Goal: Task Accomplishment & Management: Complete application form

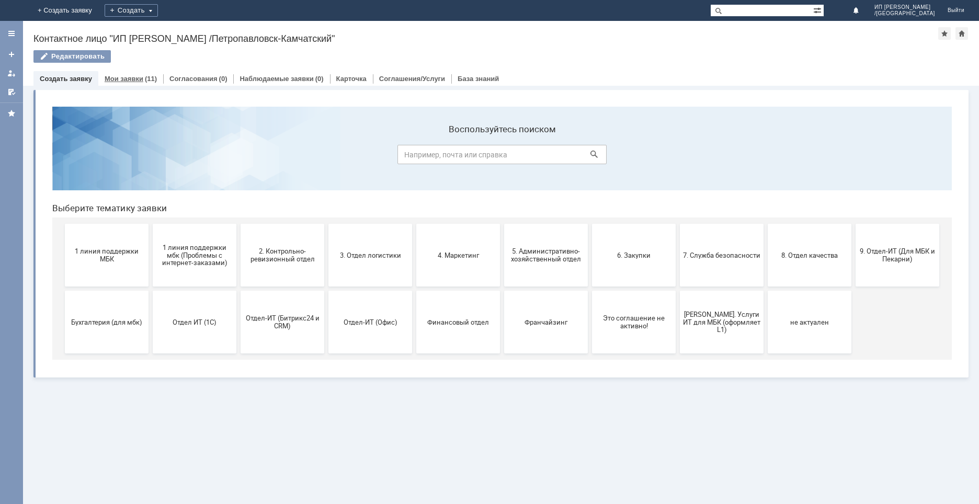
click at [145, 81] on div "(11)" at bounding box center [151, 79] width 12 height 8
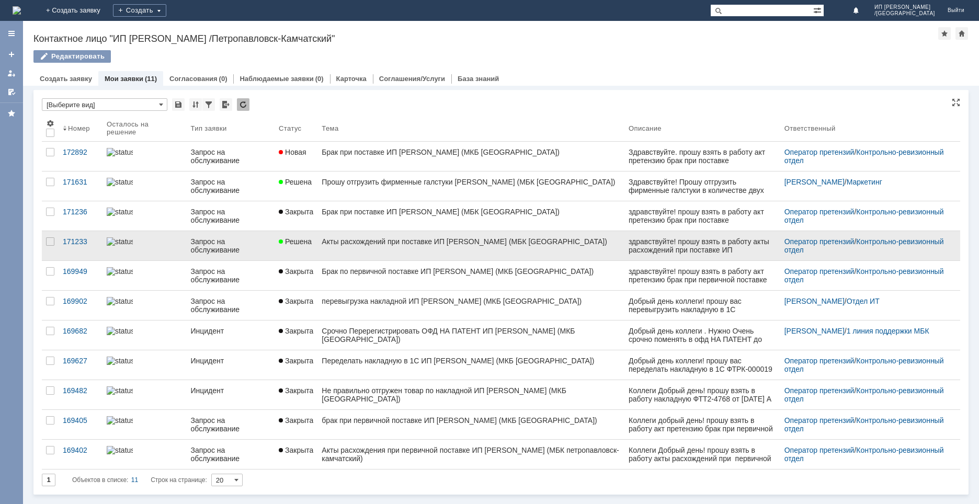
click at [344, 245] on div "Акты расхождений при поставке ИП Ткаченко (МБК Петропавловск-Камчатский)" at bounding box center [471, 241] width 299 height 8
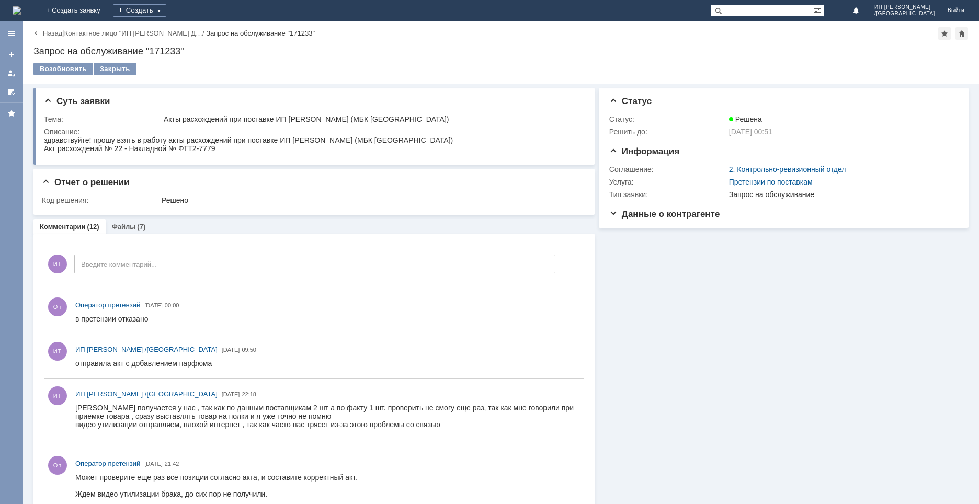
click at [139, 230] on div "(7)" at bounding box center [141, 227] width 8 height 8
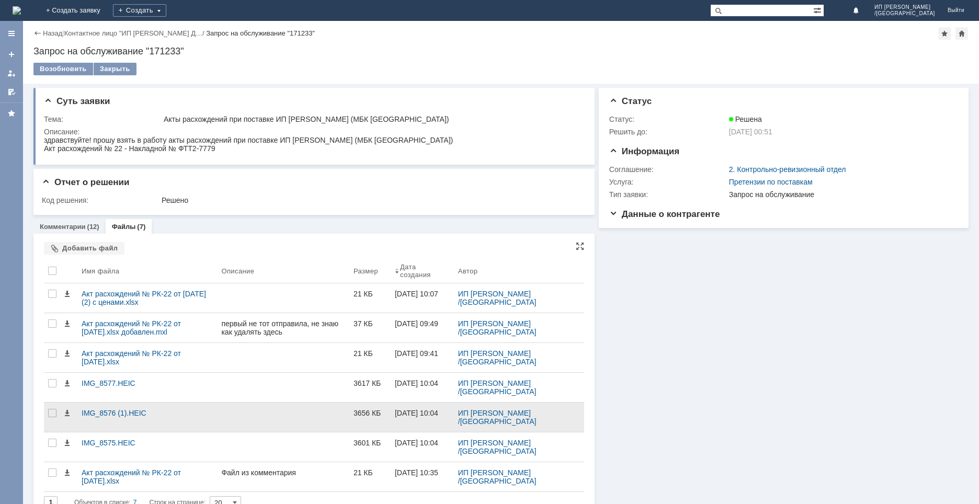
scroll to position [18, 0]
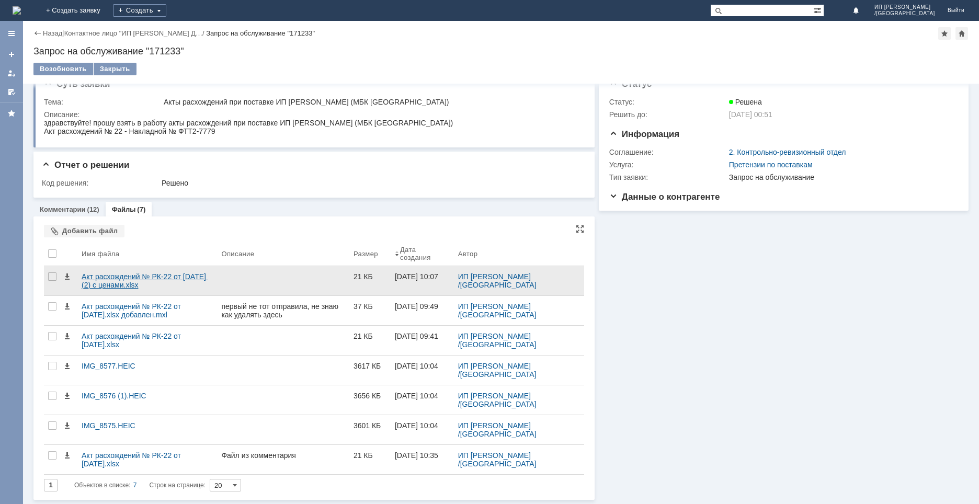
click at [174, 283] on div "Акт расхождений № РК-22 от 30.06.2025 (2) с ценами.xlsx" at bounding box center [147, 280] width 131 height 17
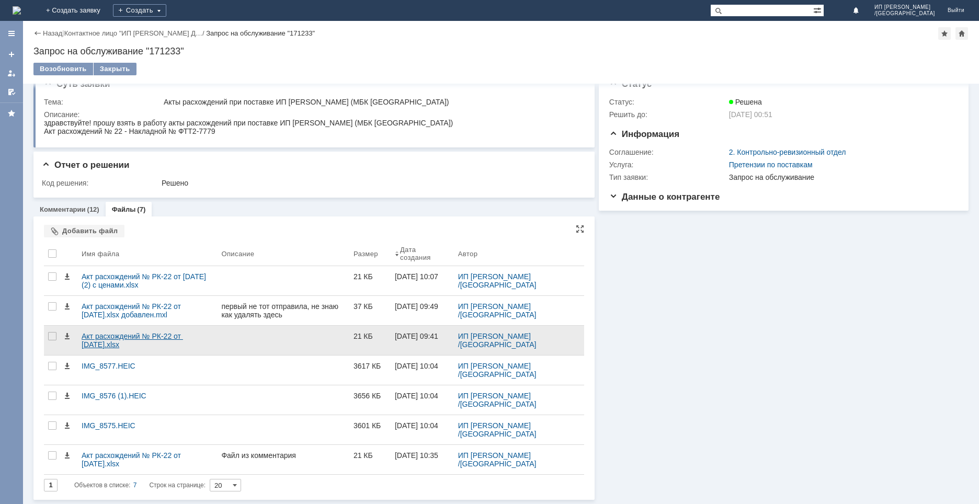
click at [181, 348] on div "Акт расхождений № РК-22 от 30.06.2025.xlsx" at bounding box center [147, 340] width 131 height 17
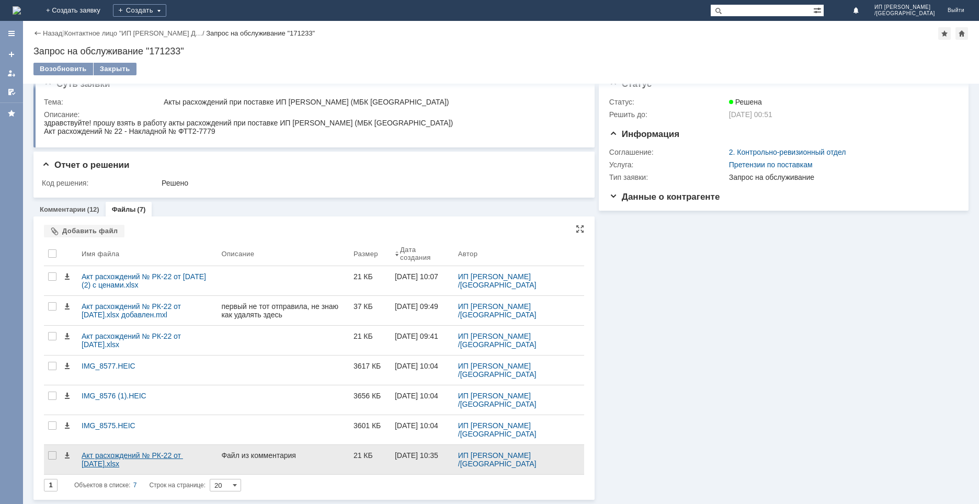
click at [156, 455] on div "Акт расхождений № РК-22 от 30.06.2025.xlsx" at bounding box center [147, 459] width 131 height 17
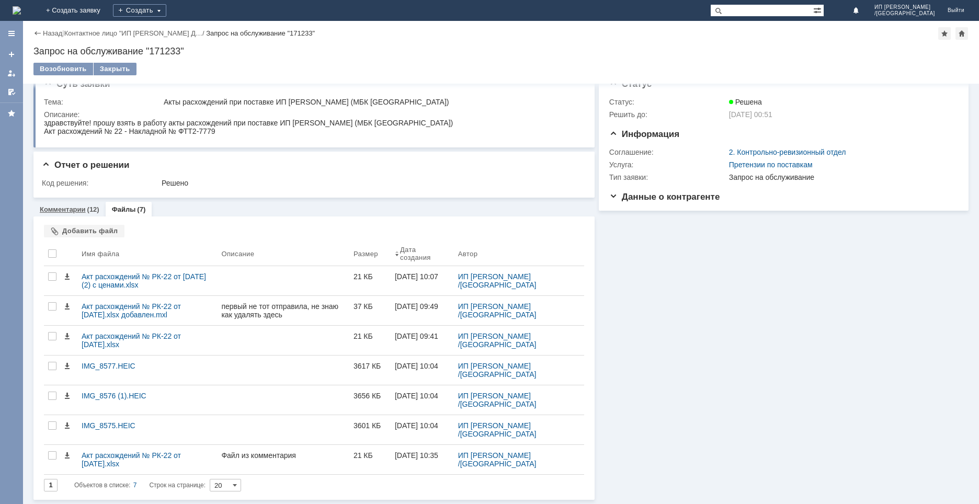
click at [90, 213] on div "Комментарии (12)" at bounding box center [69, 209] width 72 height 15
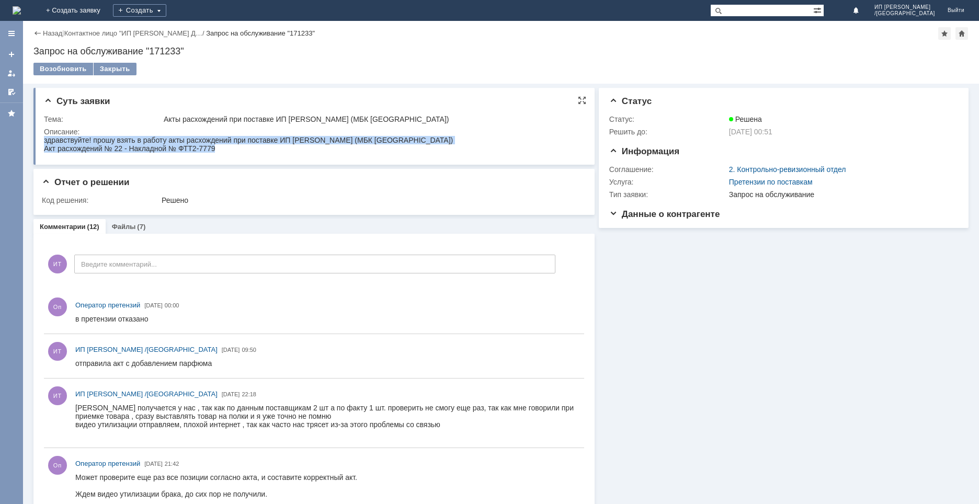
drag, startPoint x: 44, startPoint y: 142, endPoint x: 270, endPoint y: 154, distance: 226.2
click at [270, 153] on html "здравствуйте! прошу взять в работу акты расхождений при поставке ИП Ткаченко (М…" at bounding box center [310, 144] width 532 height 17
copy body "здравствуйте! прошу взять в работу акты расхождений при поставке ИП Ткаченко (М…"
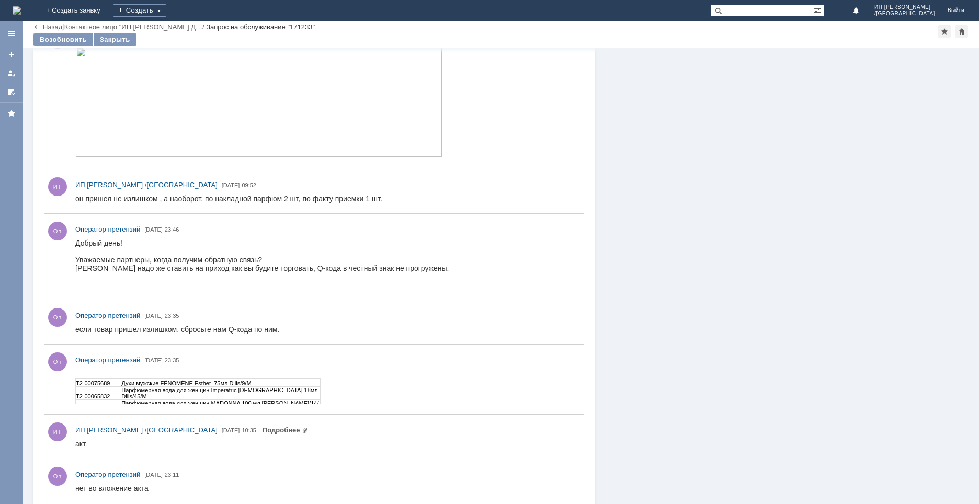
scroll to position [508, 0]
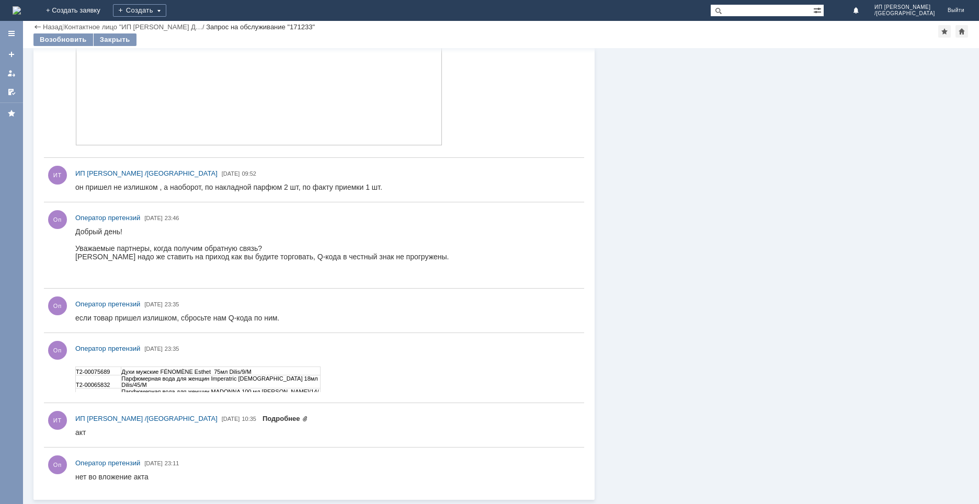
click at [302, 419] on link "Подробнее" at bounding box center [285, 419] width 45 height 8
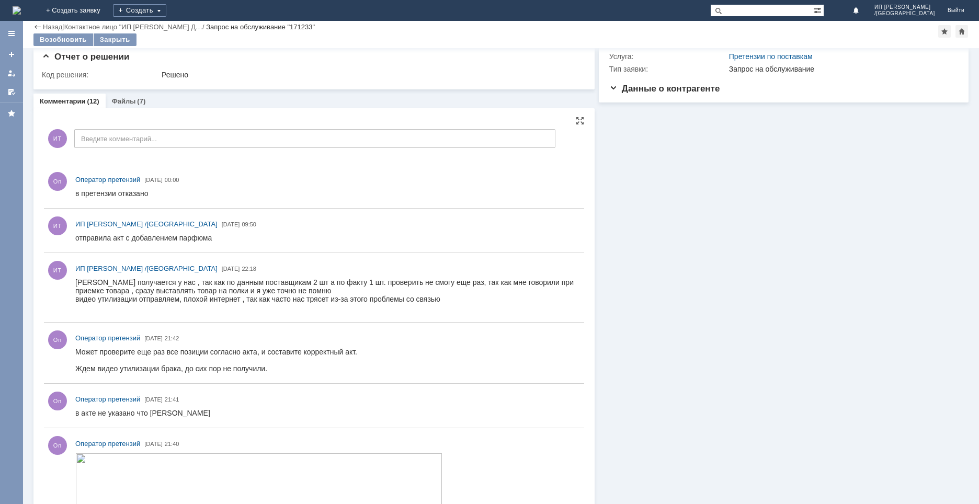
scroll to position [0, 0]
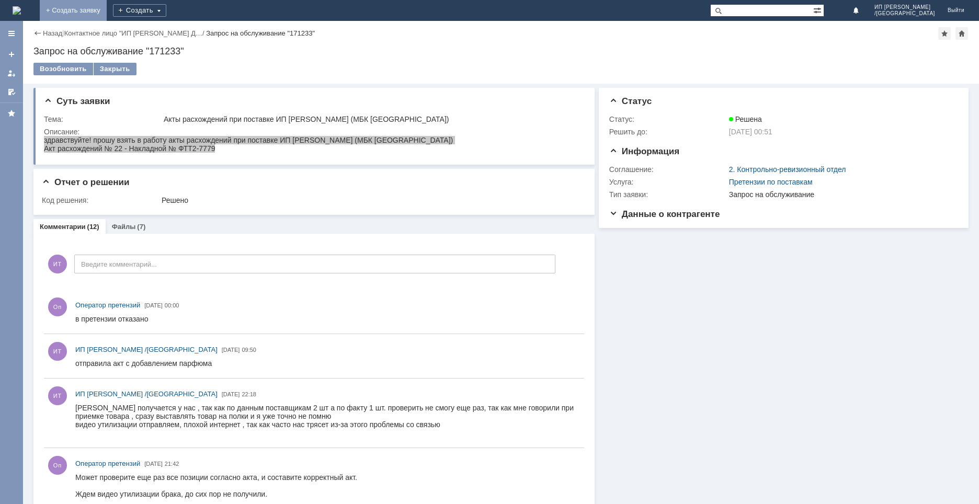
click at [107, 15] on link "+ Создать заявку" at bounding box center [73, 10] width 67 height 21
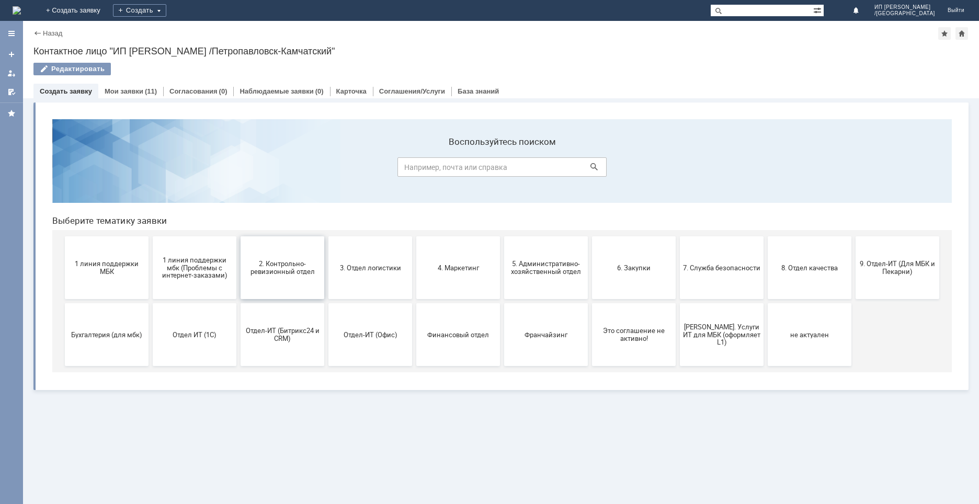
click at [278, 279] on button "2. Контрольно-ревизионный отдел" at bounding box center [283, 267] width 84 height 63
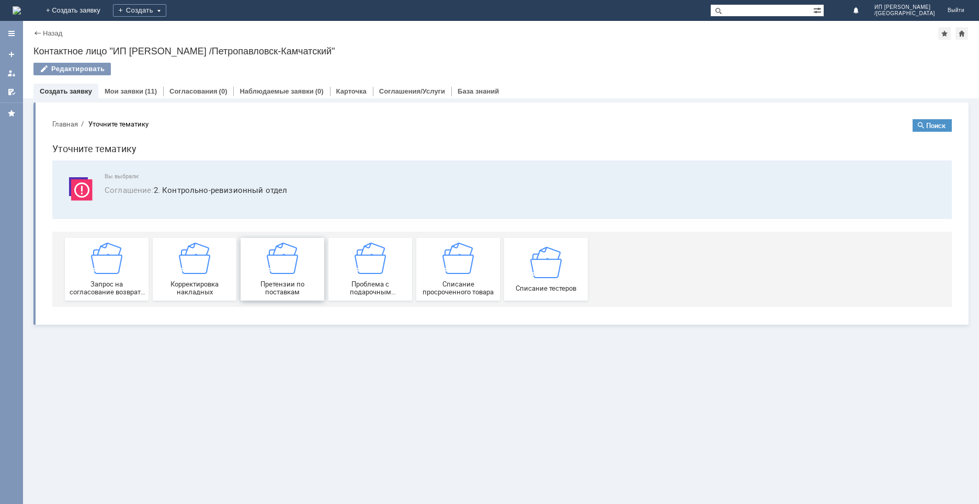
click at [287, 271] on img at bounding box center [282, 258] width 31 height 31
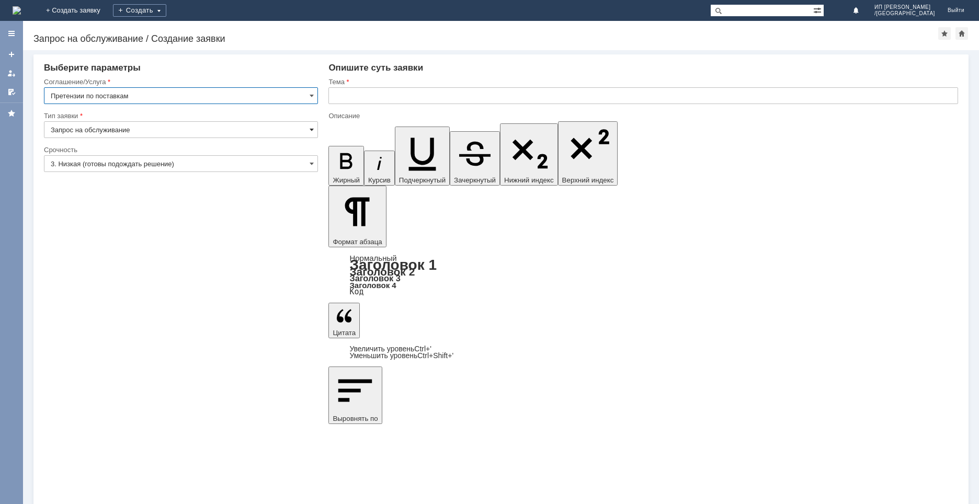
click at [313, 129] on span at bounding box center [312, 129] width 4 height 8
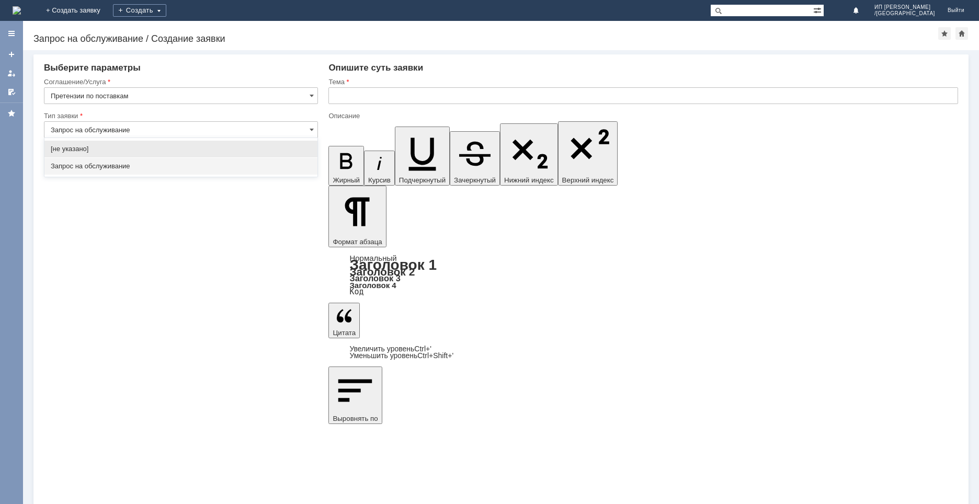
click at [154, 165] on span "Запрос на обслуживание" at bounding box center [181, 166] width 260 height 8
type input "Запрос на обслуживание"
click at [312, 163] on span at bounding box center [312, 163] width 4 height 8
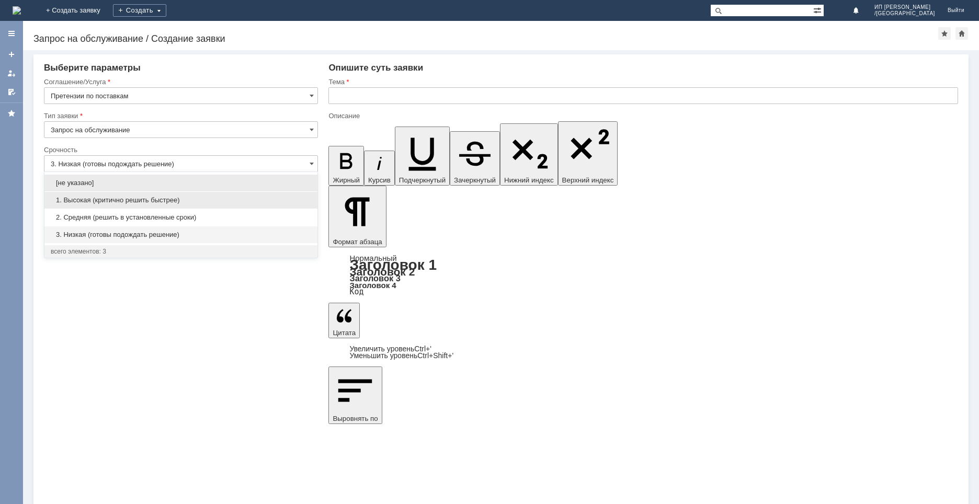
click at [124, 197] on span "1. Высокая (критично решить быстрее)" at bounding box center [181, 200] width 260 height 8
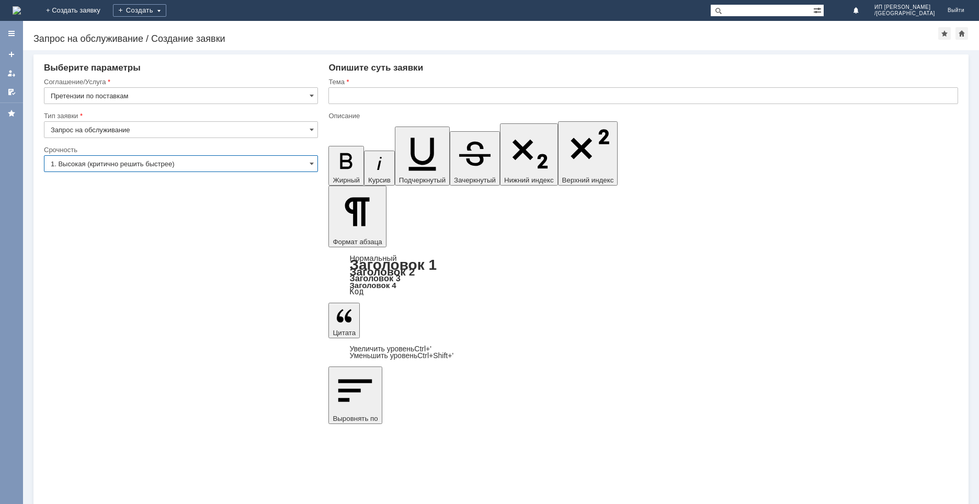
type input "1. Высокая (критично решить быстрее)"
click at [348, 96] on input "text" at bounding box center [643, 95] width 630 height 17
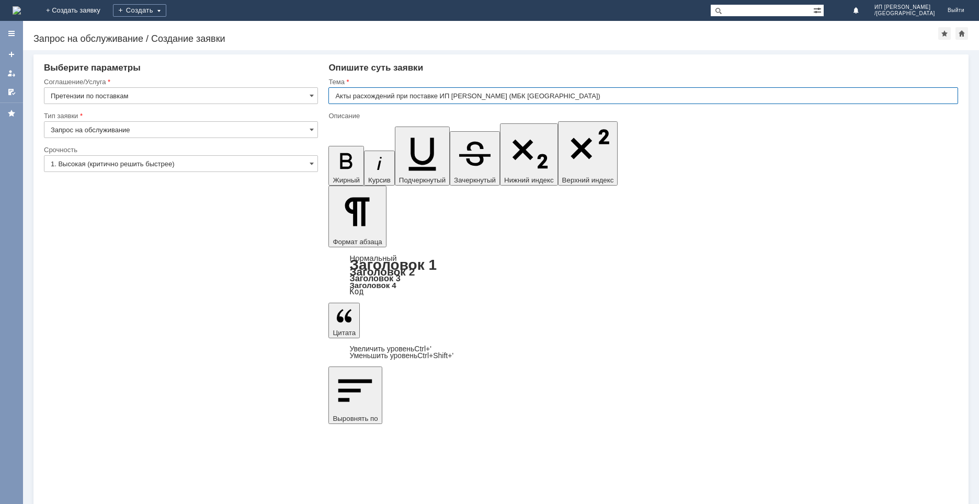
type input "Акты расхождений при поставке ИП Ткачнко (МБК Петропавловск-Камчатский)"
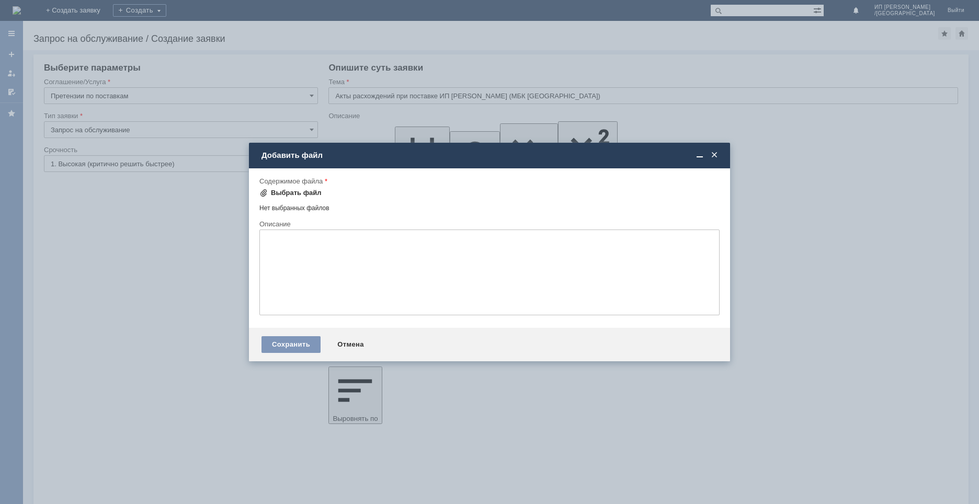
click at [304, 193] on div "Выбрать файл" at bounding box center [296, 193] width 51 height 8
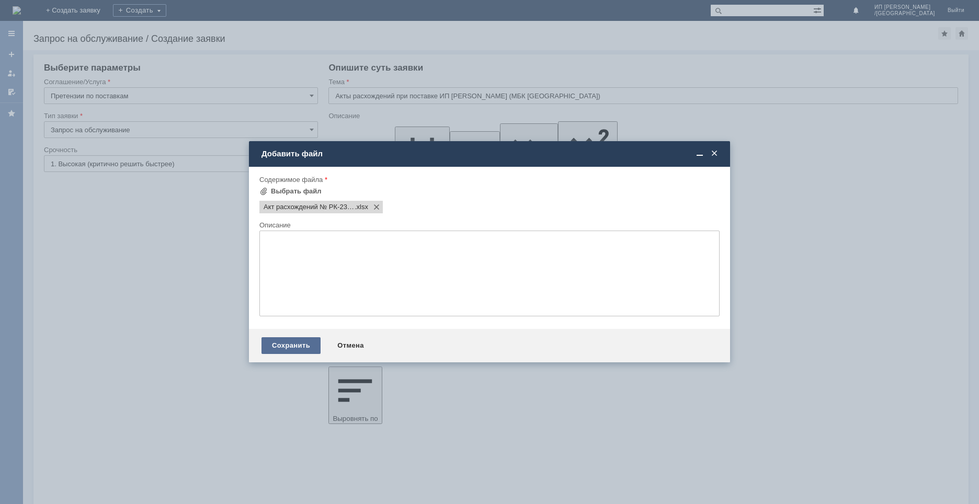
click at [291, 341] on div "Сохранить" at bounding box center [290, 345] width 59 height 17
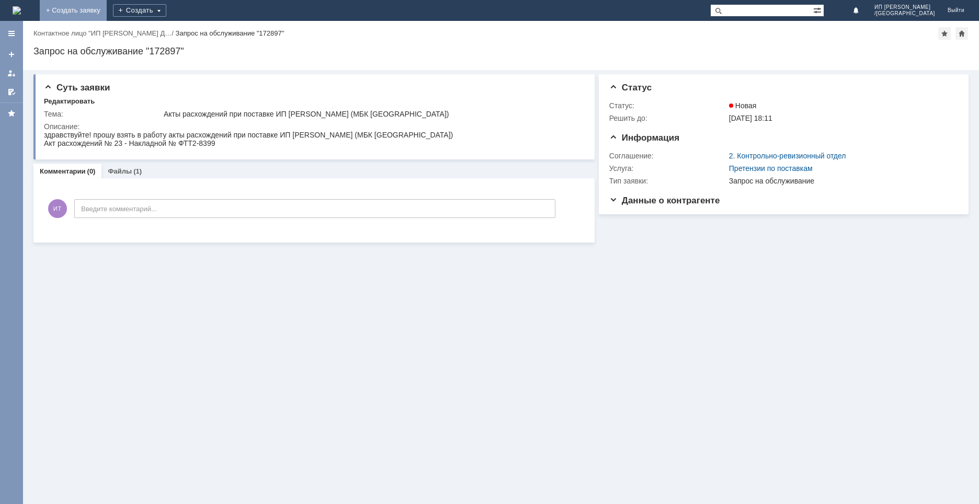
click at [107, 15] on link "+ Создать заявку" at bounding box center [73, 10] width 67 height 21
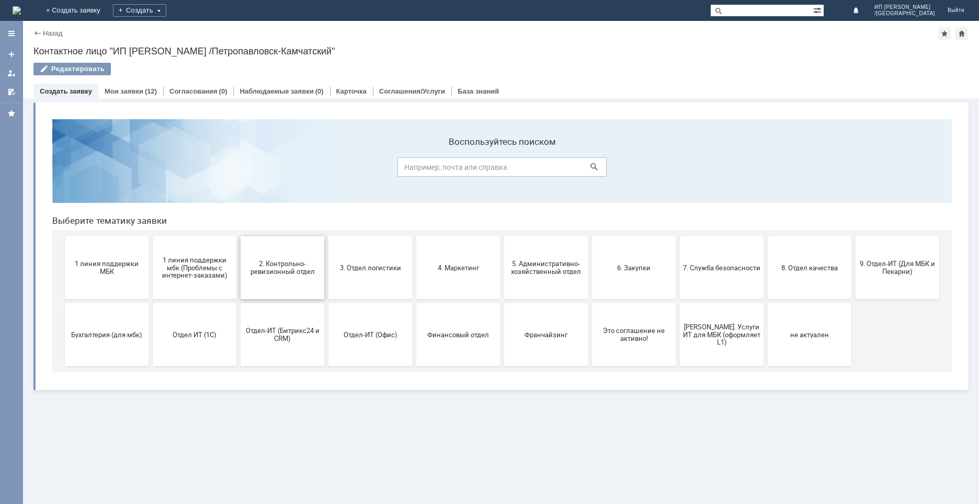
click at [279, 277] on button "2. Контрольно-ревизионный отдел" at bounding box center [283, 267] width 84 height 63
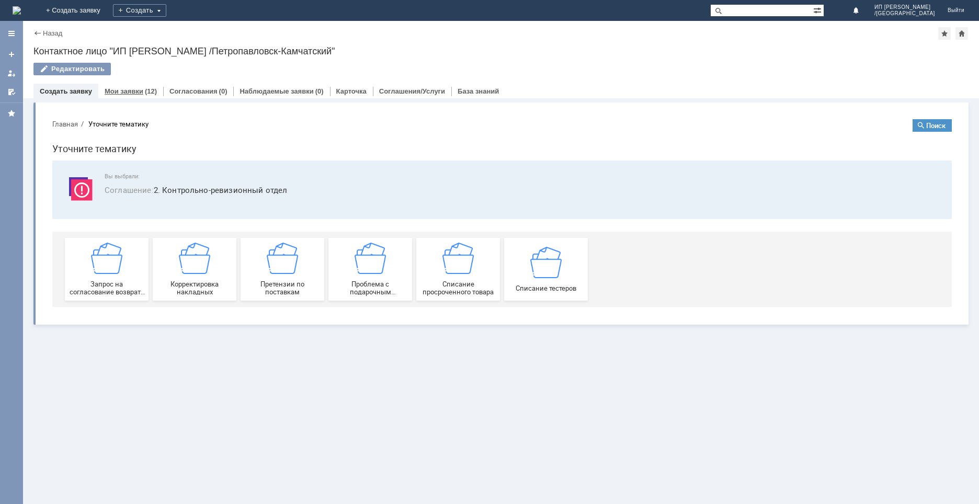
click at [125, 90] on link "Мои заявки" at bounding box center [124, 91] width 39 height 8
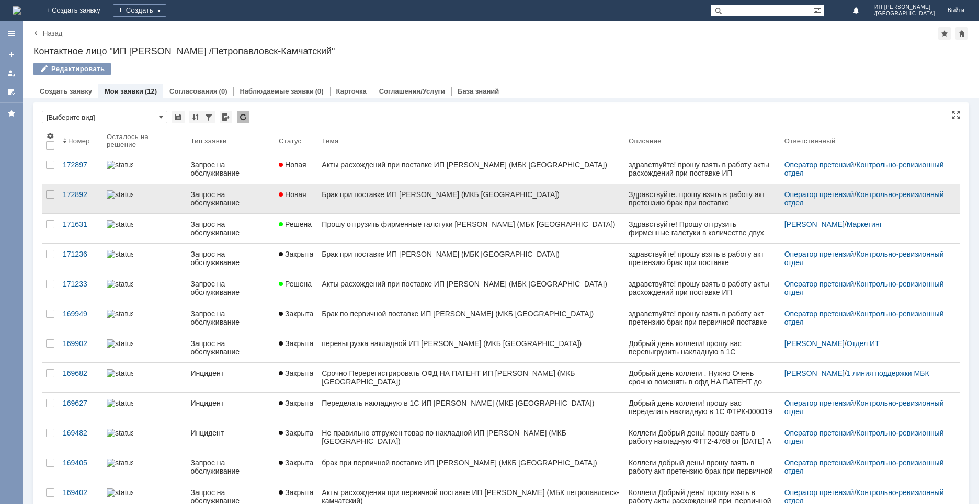
click at [401, 196] on div "Брак при поставке ИП Ткаченко (МКБ Петропавловск-Камчатский)" at bounding box center [471, 194] width 299 height 8
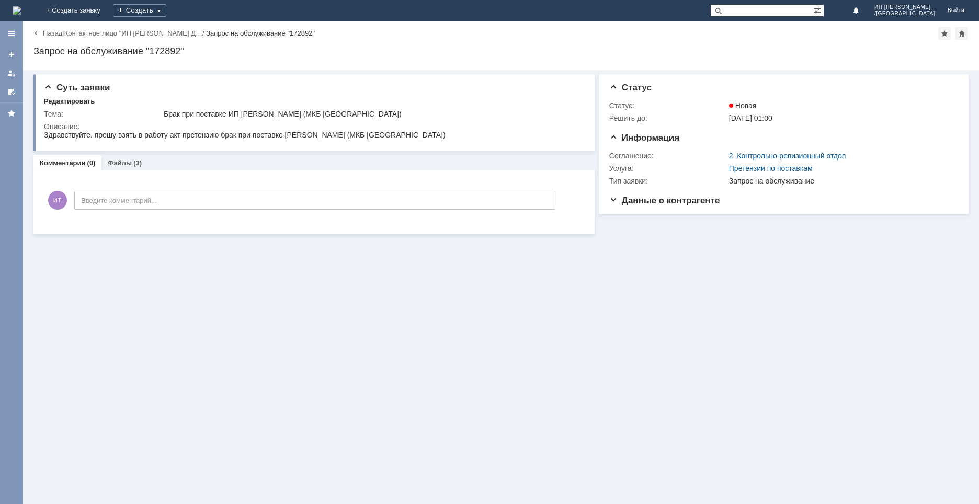
click at [119, 163] on link "Файлы" at bounding box center [120, 163] width 24 height 8
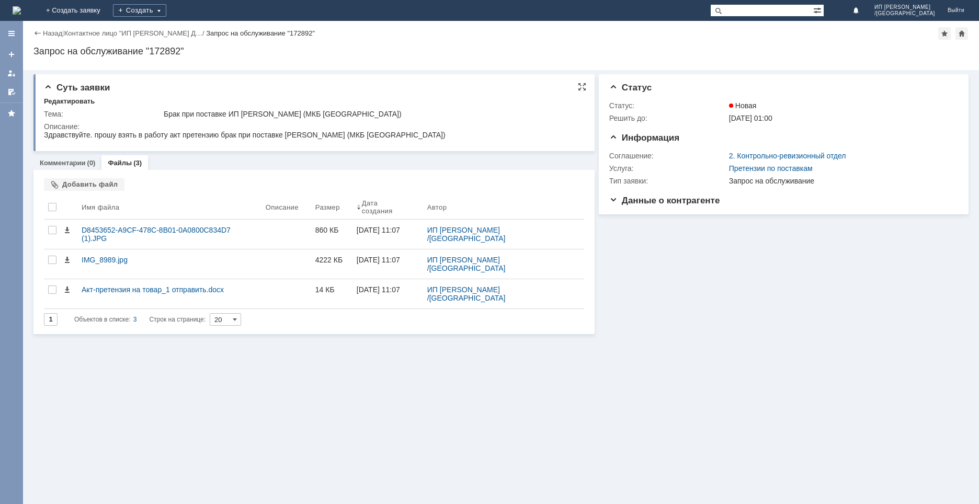
drag, startPoint x: 44, startPoint y: 135, endPoint x: 458, endPoint y: 133, distance: 413.6
click at [458, 133] on html "Здравствуйте. прошу взять в работу акт претензию брак при поставке [PERSON_NAME…" at bounding box center [312, 135] width 536 height 9
copy div "Здравствуйте. прошу взять в работу акт претензию брак при поставке [PERSON_NAME…"
click at [166, 8] on div "Создать" at bounding box center [139, 10] width 53 height 13
click at [107, 12] on link "+ Создать заявку" at bounding box center [73, 10] width 67 height 21
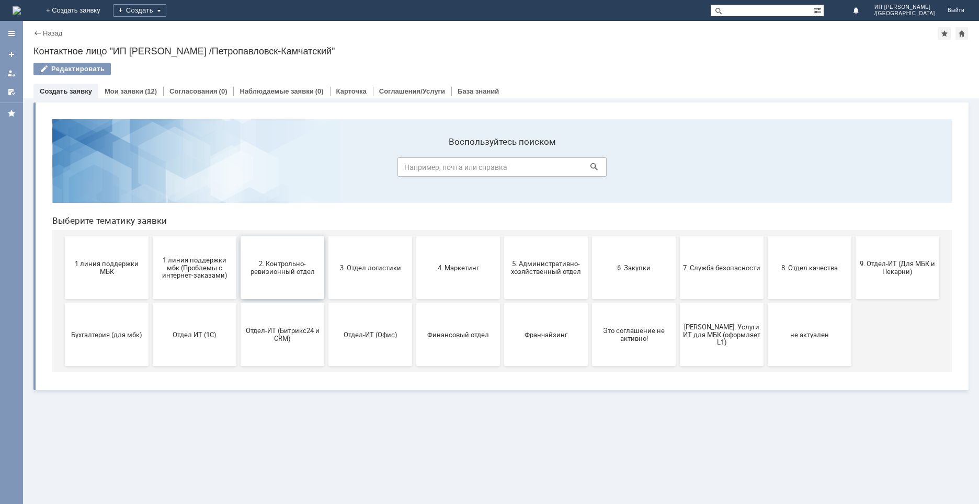
click at [290, 269] on span "2. Контрольно-ревизионный отдел" at bounding box center [282, 268] width 77 height 16
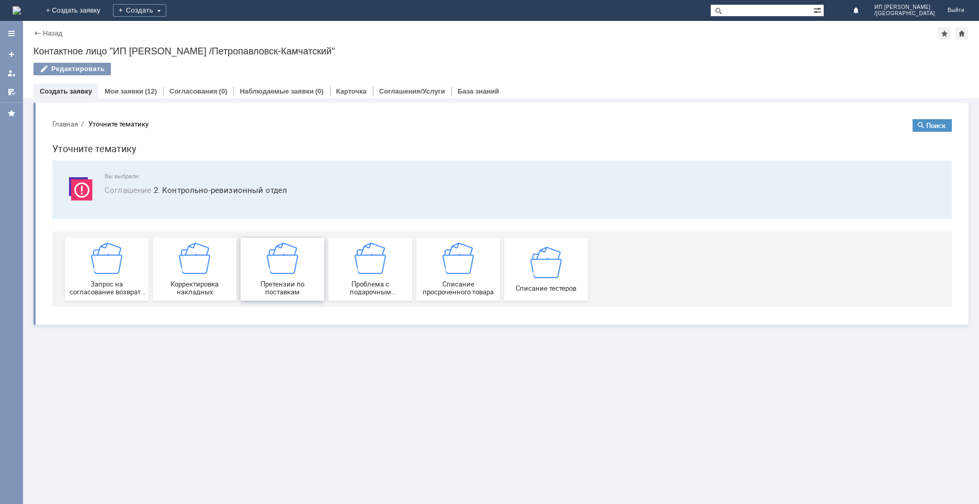
click at [267, 272] on img at bounding box center [282, 258] width 31 height 31
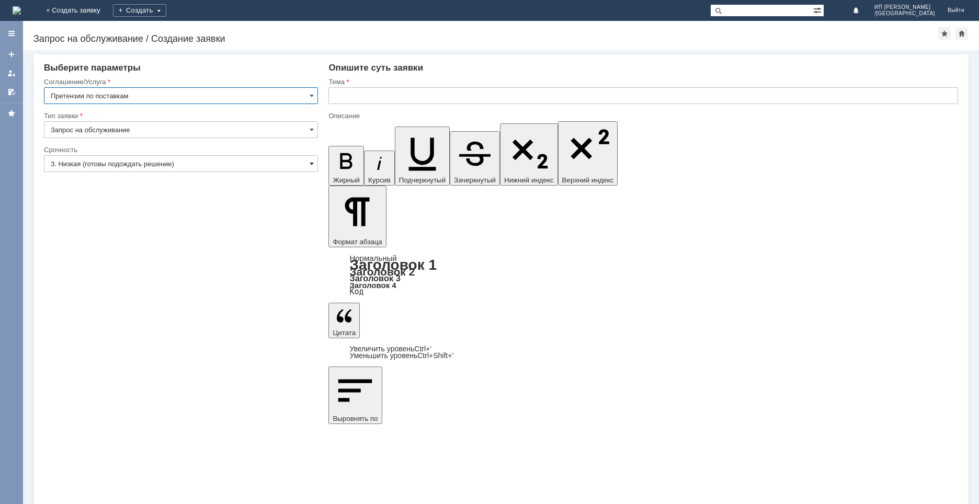
click at [310, 164] on span at bounding box center [312, 163] width 4 height 8
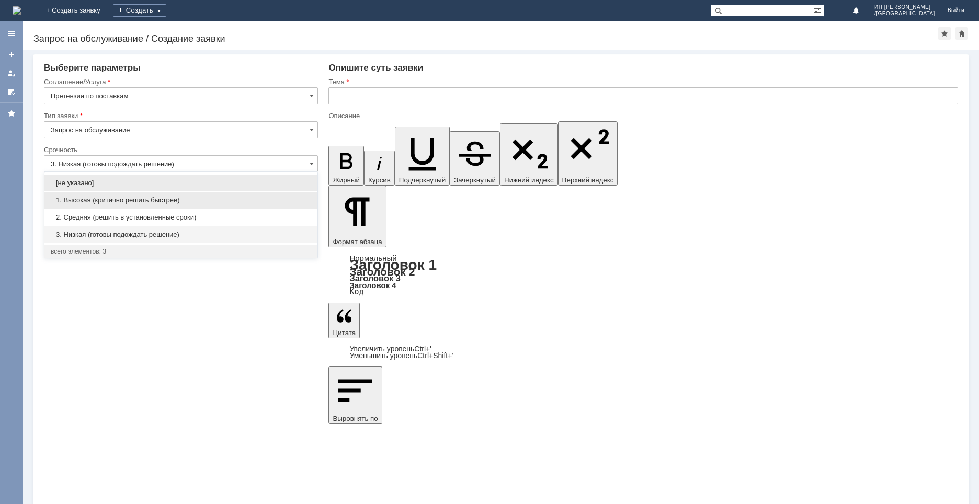
click at [155, 205] on div "1. Высокая (критично решить быстрее)" at bounding box center [180, 200] width 273 height 17
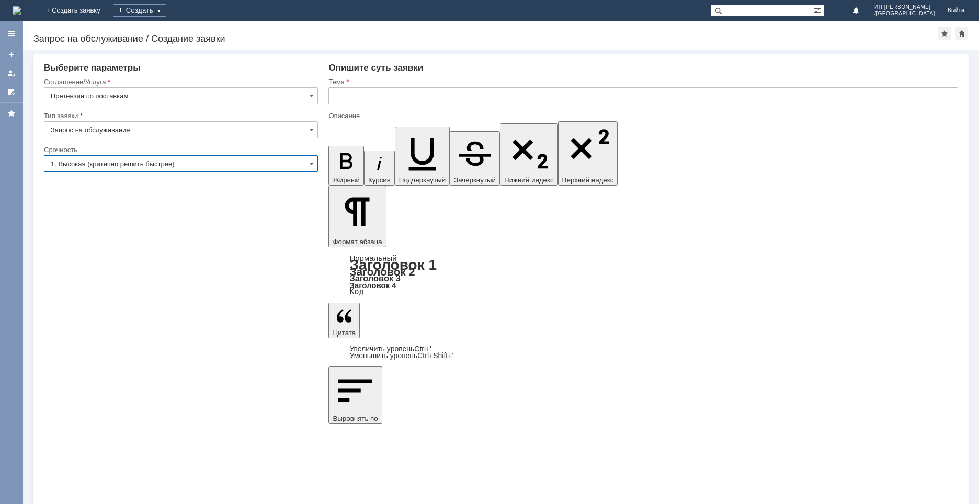
type input "1. Высокая (критично решить быстрее)"
click at [360, 98] on input "text" at bounding box center [643, 95] width 630 height 17
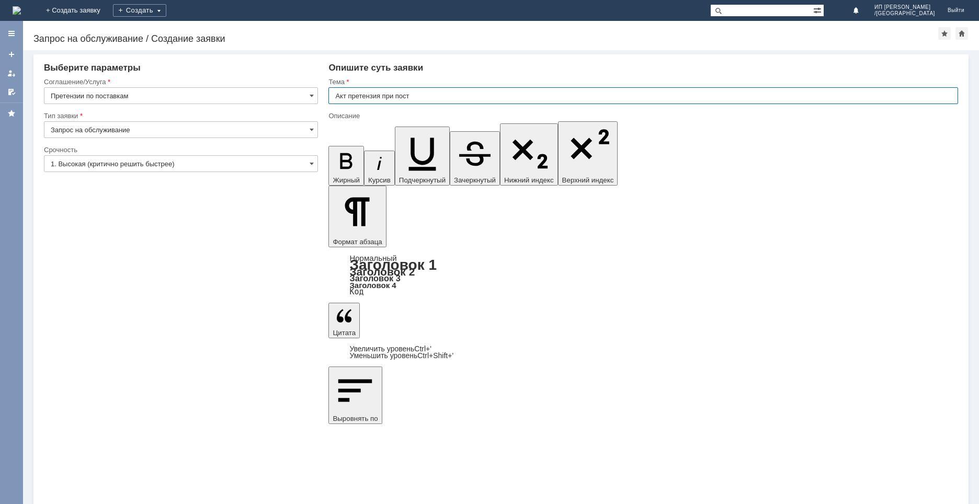
click at [414, 96] on input "Акт претензия при пост" at bounding box center [643, 95] width 630 height 17
type input "Акт претензия при поставке ИП [PERSON_NAME] (МБК [GEOGRAPHIC_DATA])"
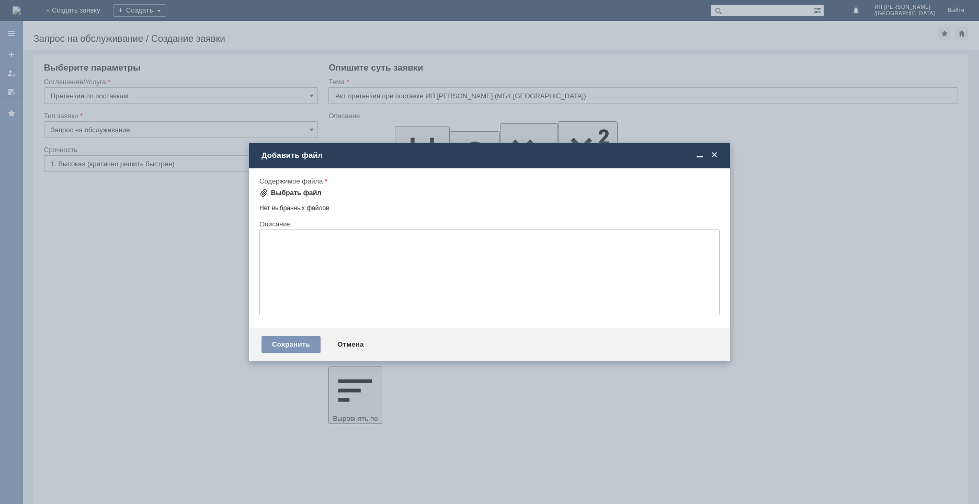
click at [292, 190] on div "Выбрать файл" at bounding box center [296, 193] width 51 height 8
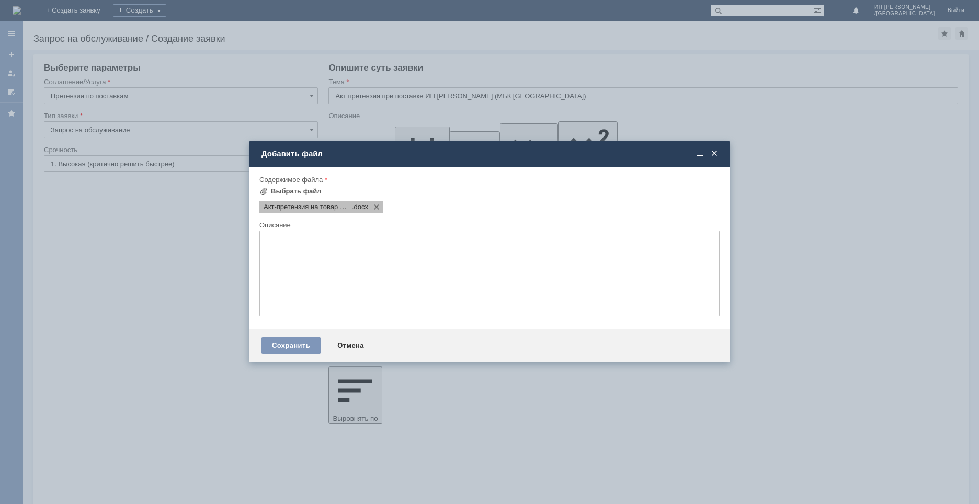
click at [309, 210] on span "Акт-претензия на товар — копия" at bounding box center [308, 207] width 88 height 8
click at [284, 347] on div "Сохранить" at bounding box center [290, 345] width 59 height 17
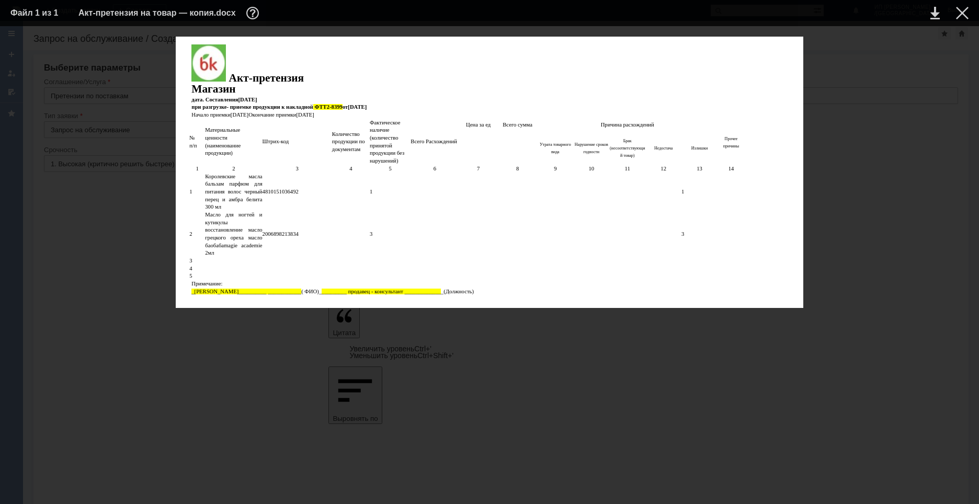
click at [841, 117] on div "Акт-претензия Магазин дата. Составления [DATE] при разгрузке- приемке продукции…" at bounding box center [489, 172] width 958 height 271
click at [959, 9] on div at bounding box center [962, 13] width 13 height 13
